Goal: Use online tool/utility: Utilize a website feature to perform a specific function

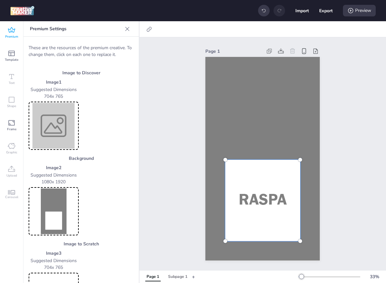
scroll to position [46, 0]
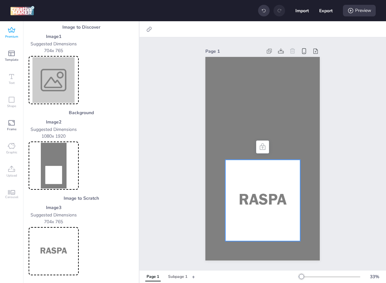
click at [56, 162] on img at bounding box center [54, 166] width 48 height 46
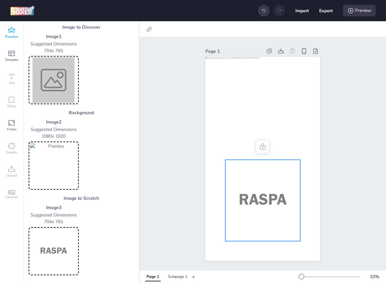
click at [60, 245] on img at bounding box center [54, 251] width 48 height 46
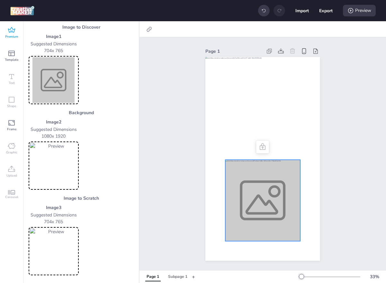
click at [50, 65] on img at bounding box center [54, 80] width 48 height 46
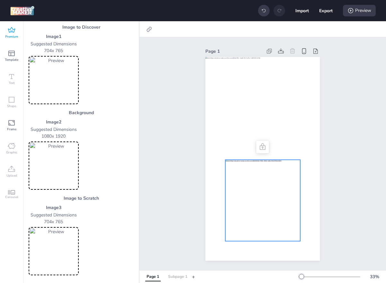
click at [182, 274] on div "Subpage 1" at bounding box center [177, 277] width 19 height 6
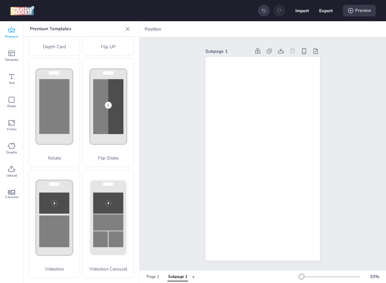
click at [219, 54] on div "Subpage 1" at bounding box center [228, 51] width 45 height 7
click at [14, 169] on icon at bounding box center [12, 169] width 8 height 8
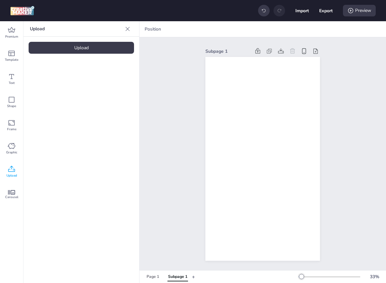
click at [77, 49] on div "Upload" at bounding box center [81, 48] width 105 height 12
click at [56, 88] on img at bounding box center [54, 90] width 39 height 7
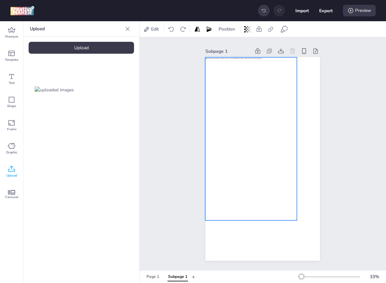
drag, startPoint x: 288, startPoint y: 141, endPoint x: 276, endPoint y: 121, distance: 23.1
click at [276, 121] on div at bounding box center [252, 139] width 92 height 163
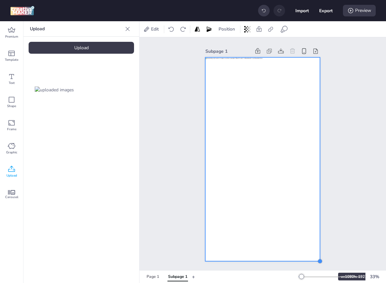
drag, startPoint x: 297, startPoint y: 220, endPoint x: 319, endPoint y: 261, distance: 46.5
click at [319, 261] on div at bounding box center [319, 261] width 5 height 5
click at [156, 279] on div "Page 1" at bounding box center [153, 277] width 13 height 6
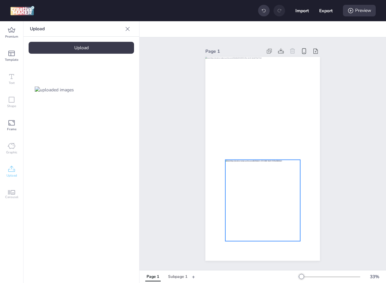
click at [260, 191] on div at bounding box center [262, 200] width 75 height 81
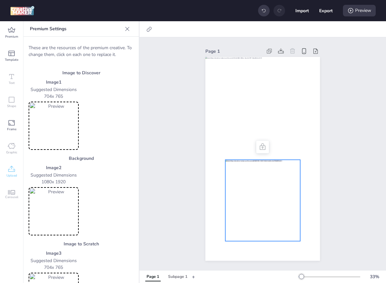
click at [65, 114] on img at bounding box center [54, 126] width 48 height 46
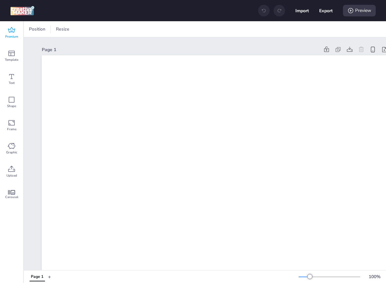
click at [11, 38] on span "Premium" at bounding box center [11, 36] width 13 height 5
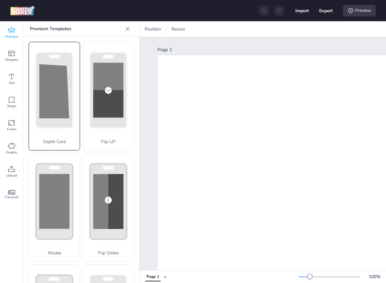
scroll to position [206, 0]
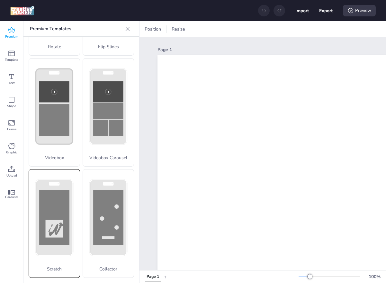
click at [55, 194] on rect at bounding box center [54, 217] width 30 height 55
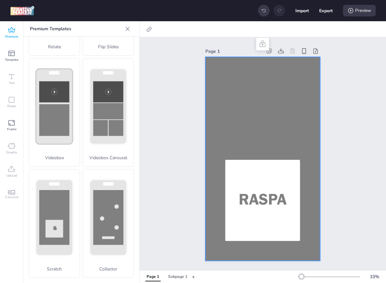
click at [213, 107] on div at bounding box center [263, 159] width 114 height 204
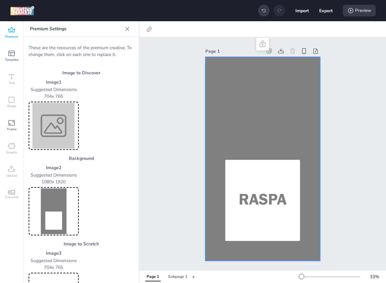
click at [213, 107] on div at bounding box center [263, 159] width 114 height 204
click at [50, 134] on img at bounding box center [54, 126] width 48 height 46
click at [62, 210] on img at bounding box center [54, 211] width 48 height 46
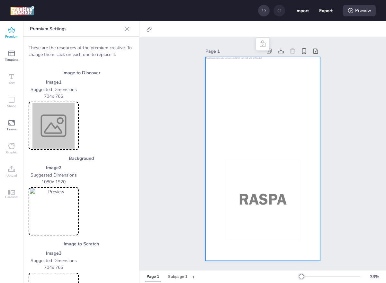
scroll to position [46, 0]
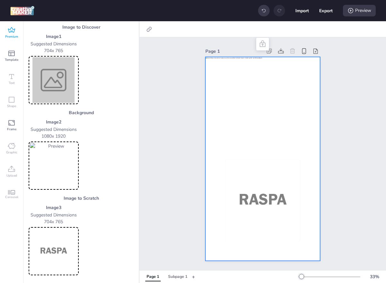
click at [59, 259] on img at bounding box center [54, 251] width 48 height 46
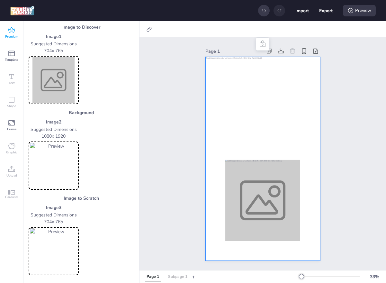
click at [172, 278] on div "Subpage 1" at bounding box center [177, 277] width 19 height 6
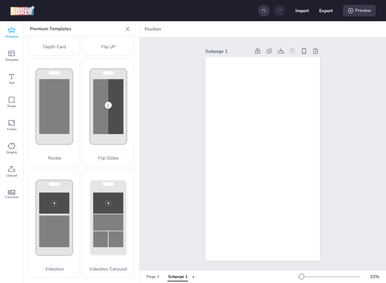
click at [219, 50] on div "Subpage 1" at bounding box center [228, 51] width 45 height 7
click at [14, 168] on icon at bounding box center [12, 169] width 8 height 8
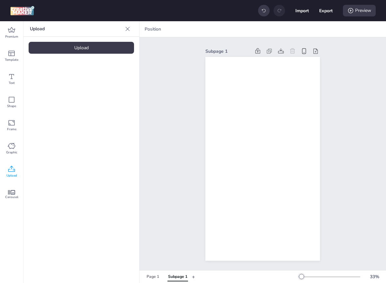
click at [73, 47] on div "Upload" at bounding box center [81, 48] width 105 height 12
click at [60, 87] on img at bounding box center [54, 90] width 39 height 7
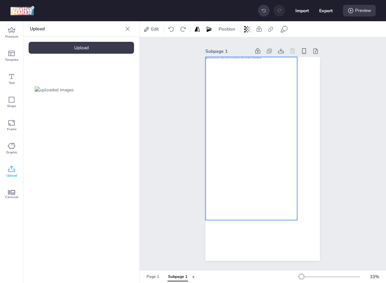
drag, startPoint x: 293, startPoint y: 129, endPoint x: 282, endPoint y: 110, distance: 21.6
click at [283, 109] on div at bounding box center [252, 138] width 92 height 163
click at [276, 112] on div at bounding box center [252, 138] width 92 height 163
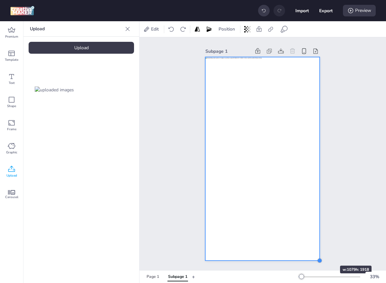
drag, startPoint x: 298, startPoint y: 219, endPoint x: 321, endPoint y: 254, distance: 41.6
click at [321, 254] on div "Subpage 1" at bounding box center [263, 154] width 151 height 230
click at [353, 10] on icon at bounding box center [351, 10] width 6 height 6
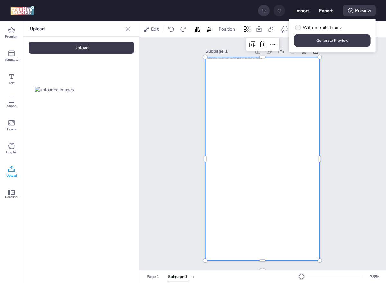
click at [333, 27] on span "With mobile frame" at bounding box center [322, 27] width 39 height 7
click at [299, 28] on input "With mobile frame" at bounding box center [297, 30] width 4 height 4
checkbox input "true"
click at [334, 36] on button "Generate Preview" at bounding box center [332, 40] width 77 height 13
click at [151, 276] on div "Page 1" at bounding box center [153, 277] width 13 height 6
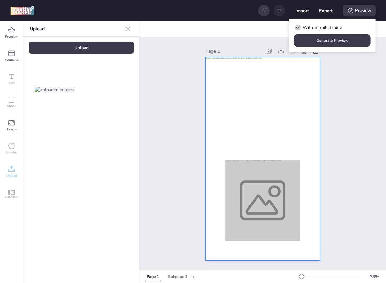
click at [239, 89] on div at bounding box center [263, 159] width 114 height 204
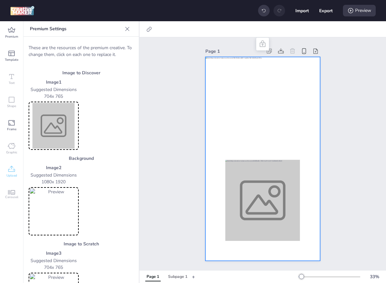
click at [62, 121] on img at bounding box center [54, 126] width 48 height 46
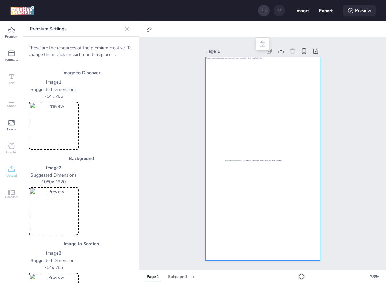
click at [355, 7] on div "Preview" at bounding box center [359, 11] width 33 height 12
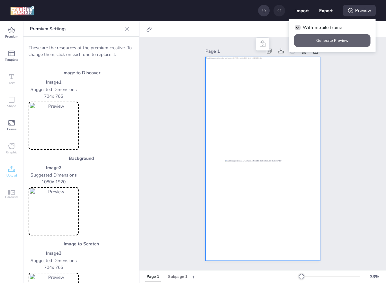
click at [336, 38] on button "Generate Preview" at bounding box center [332, 40] width 77 height 13
click at [61, 131] on img at bounding box center [54, 126] width 48 height 46
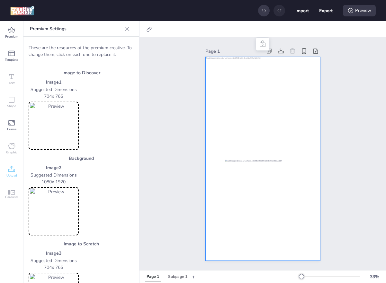
click at [361, 17] on div "Import Export Preview" at bounding box center [317, 11] width 118 height 14
click at [361, 14] on div "Preview" at bounding box center [359, 11] width 33 height 12
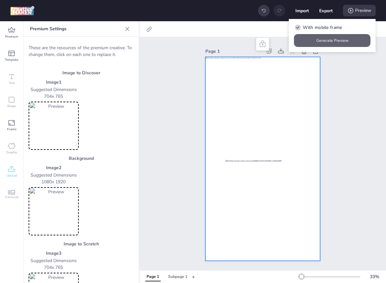
click at [354, 38] on button "Generate Preview" at bounding box center [332, 40] width 77 height 13
